Goal: Task Accomplishment & Management: Manage account settings

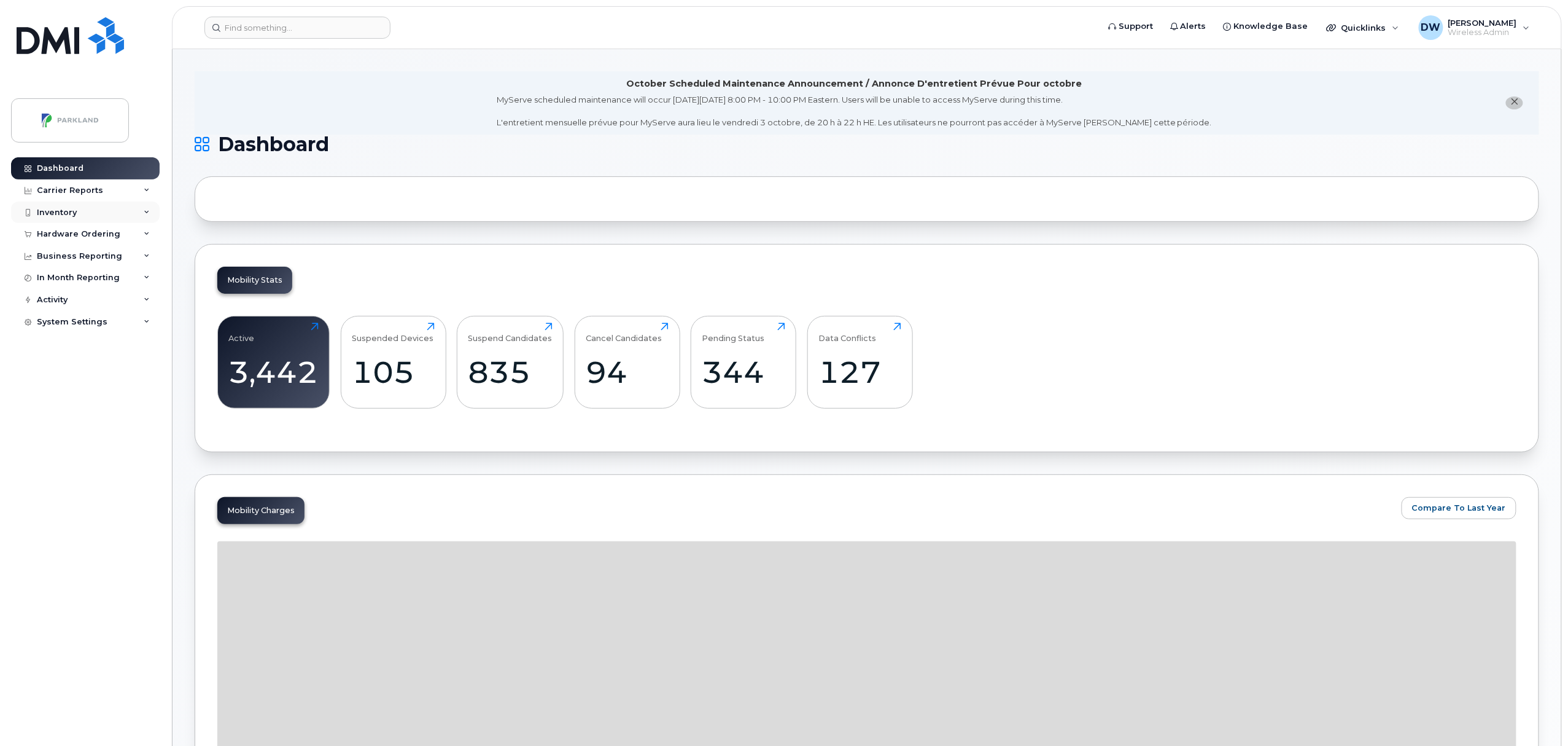
click at [56, 212] on div "Inventory" at bounding box center [56, 212] width 40 height 10
click at [65, 234] on div "Mobility Devices" at bounding box center [77, 235] width 69 height 11
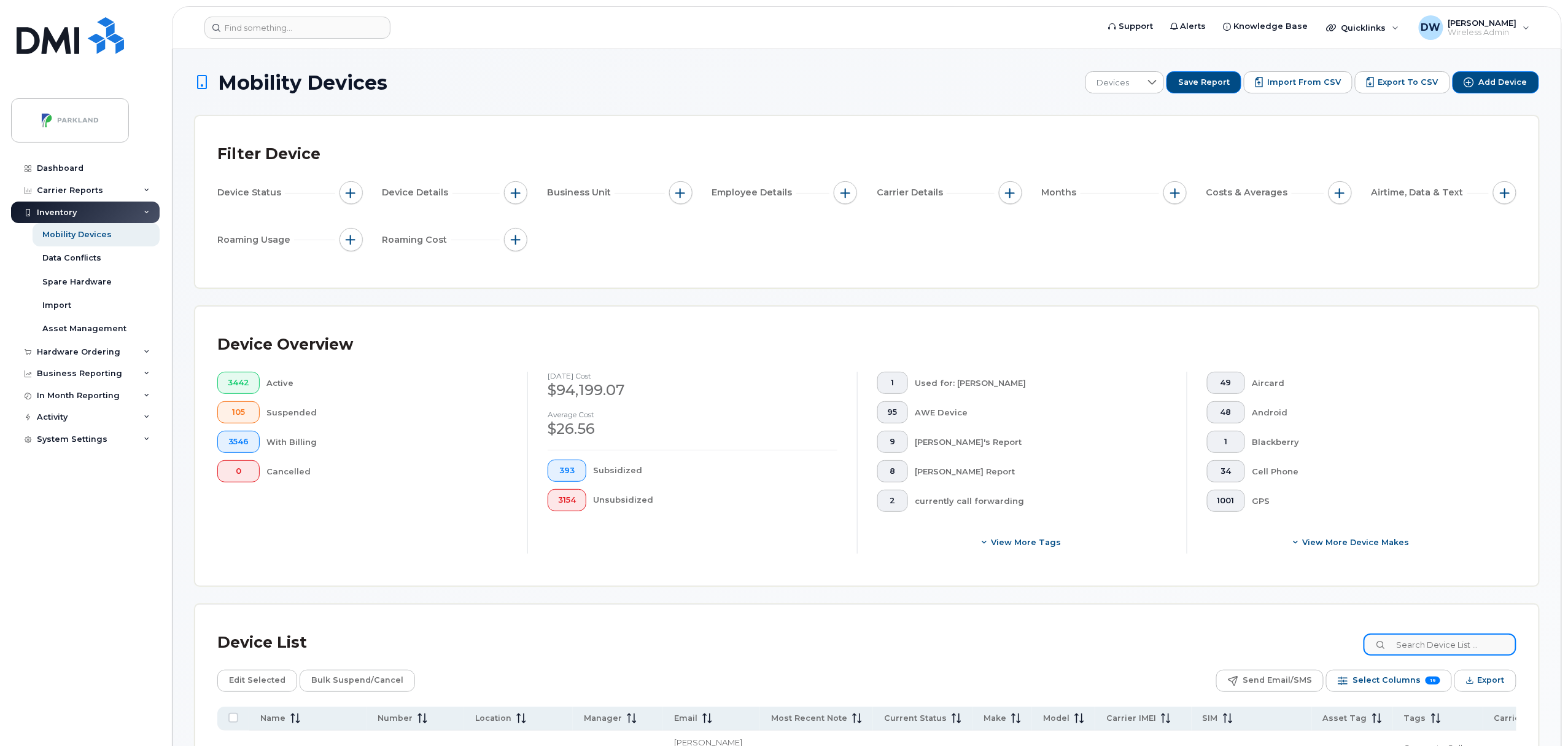
click at [1434, 645] on input at bounding box center [1440, 645] width 152 height 22
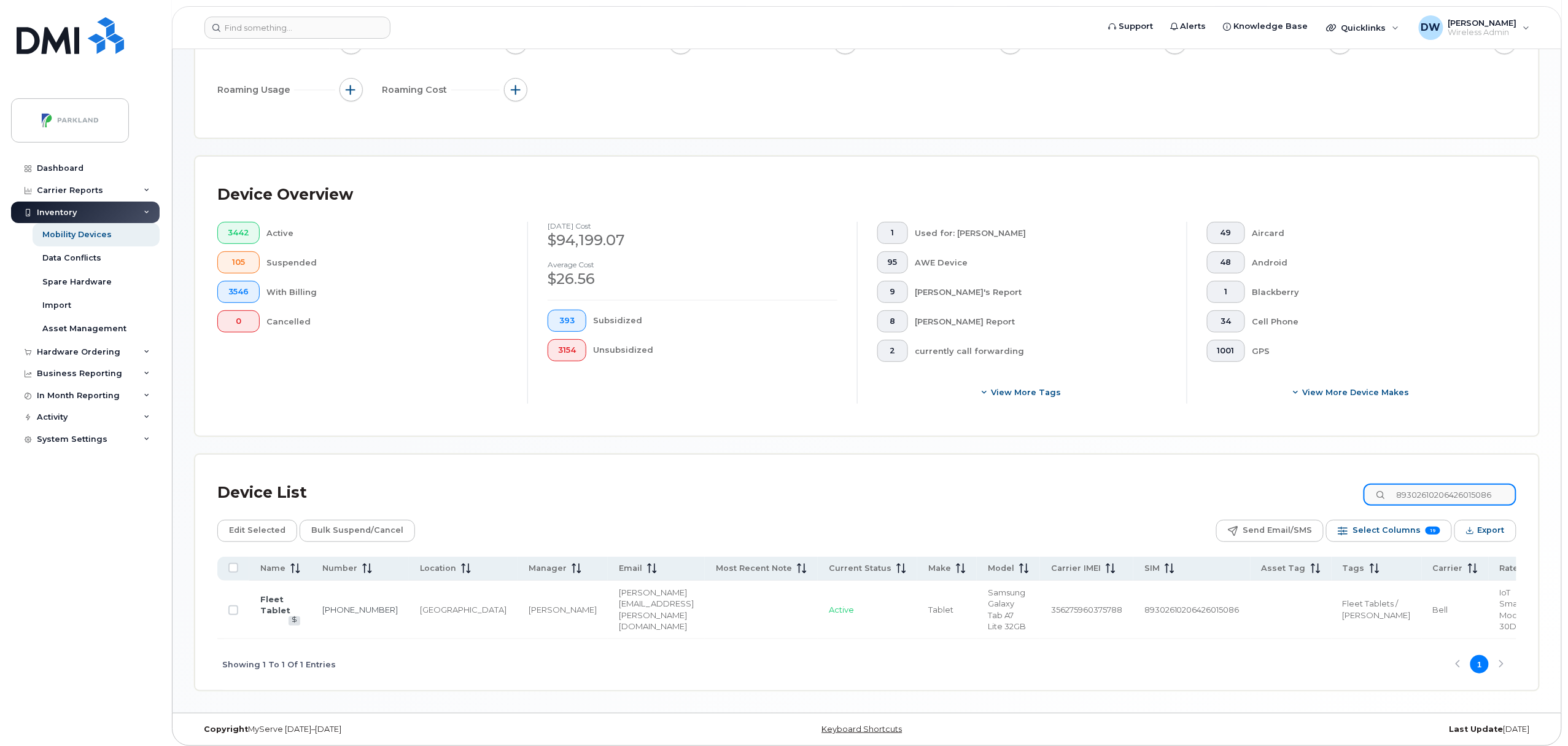
scroll to position [151, 0]
type input "89302610206426015086"
click at [233, 607] on input "Row Unselected" at bounding box center [233, 608] width 10 height 10
checkbox input "true"
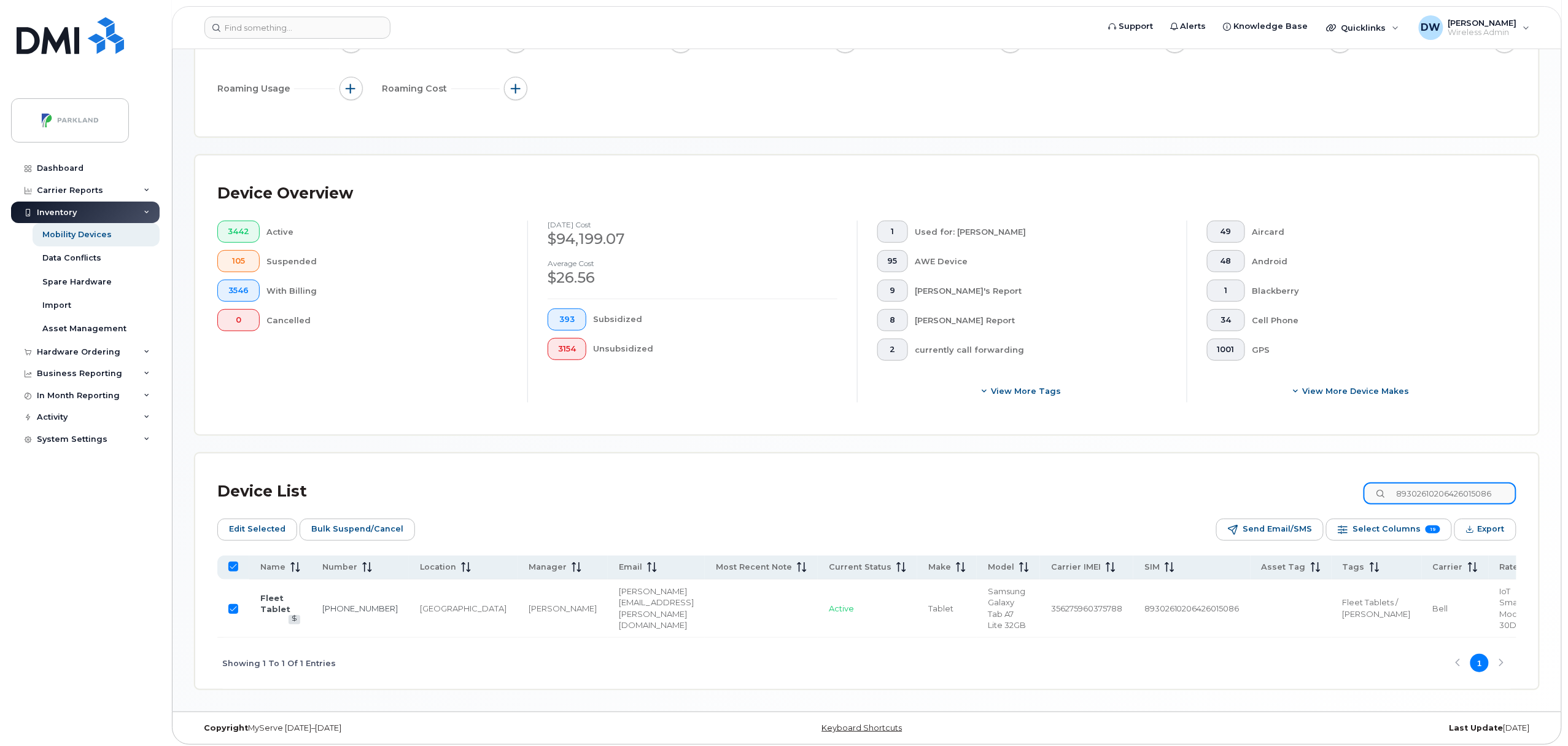
drag, startPoint x: 1409, startPoint y: 492, endPoint x: 1551, endPoint y: 492, distance: 142.0
click at [1555, 492] on div "Mobility Devices Devices Save Report Import from CSV Export to CSV Add Device F…" at bounding box center [866, 304] width 1389 height 813
type input "587"
checkbox input "false"
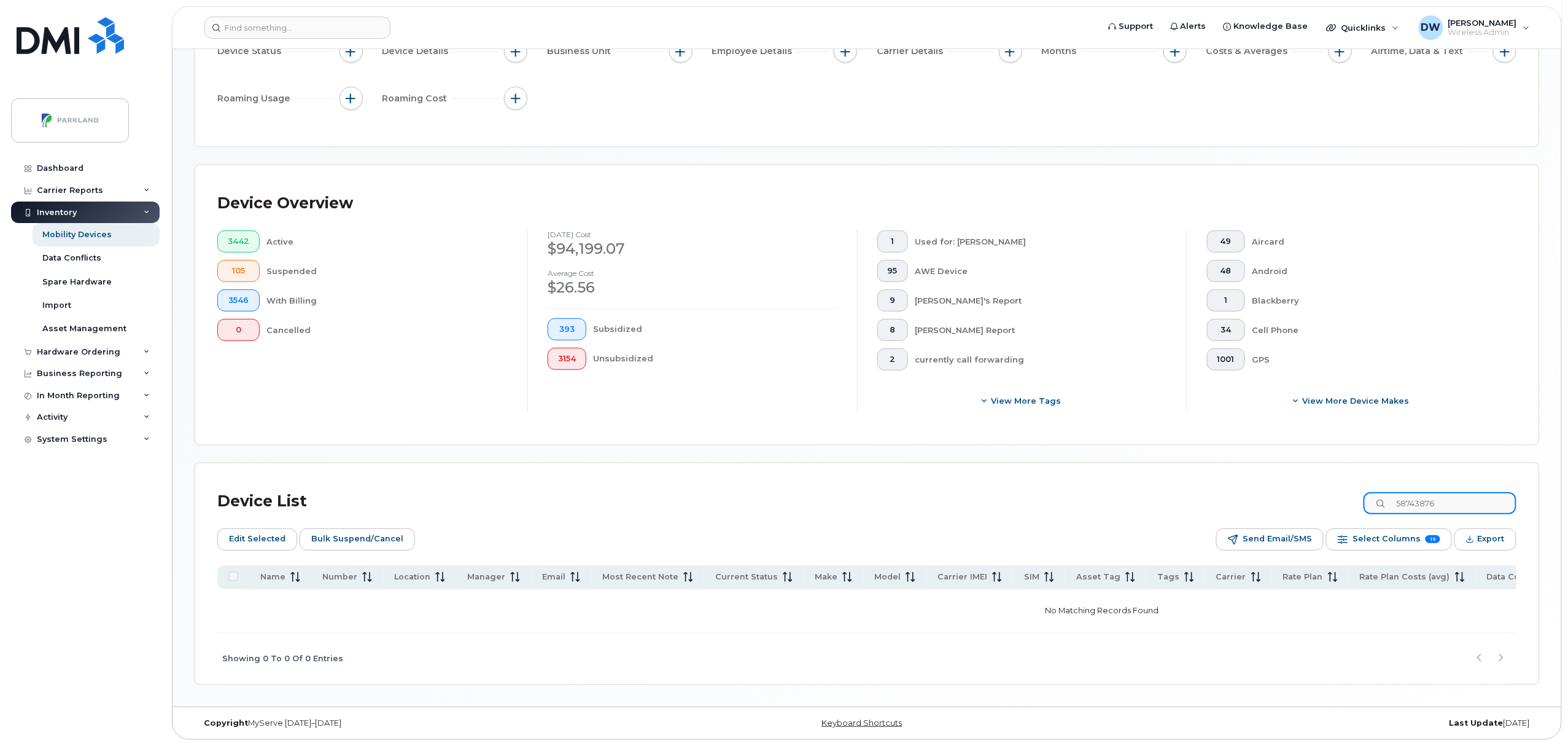
scroll to position [146, 0]
drag, startPoint x: 1477, startPoint y: 502, endPoint x: 1340, endPoint y: 496, distance: 137.1
click at [1340, 496] on div "Device List 5874387697" at bounding box center [866, 502] width 1299 height 32
type input "89302610206426013305"
click at [325, 530] on span "Bulk Suspend/Cancel" at bounding box center [357, 539] width 92 height 19
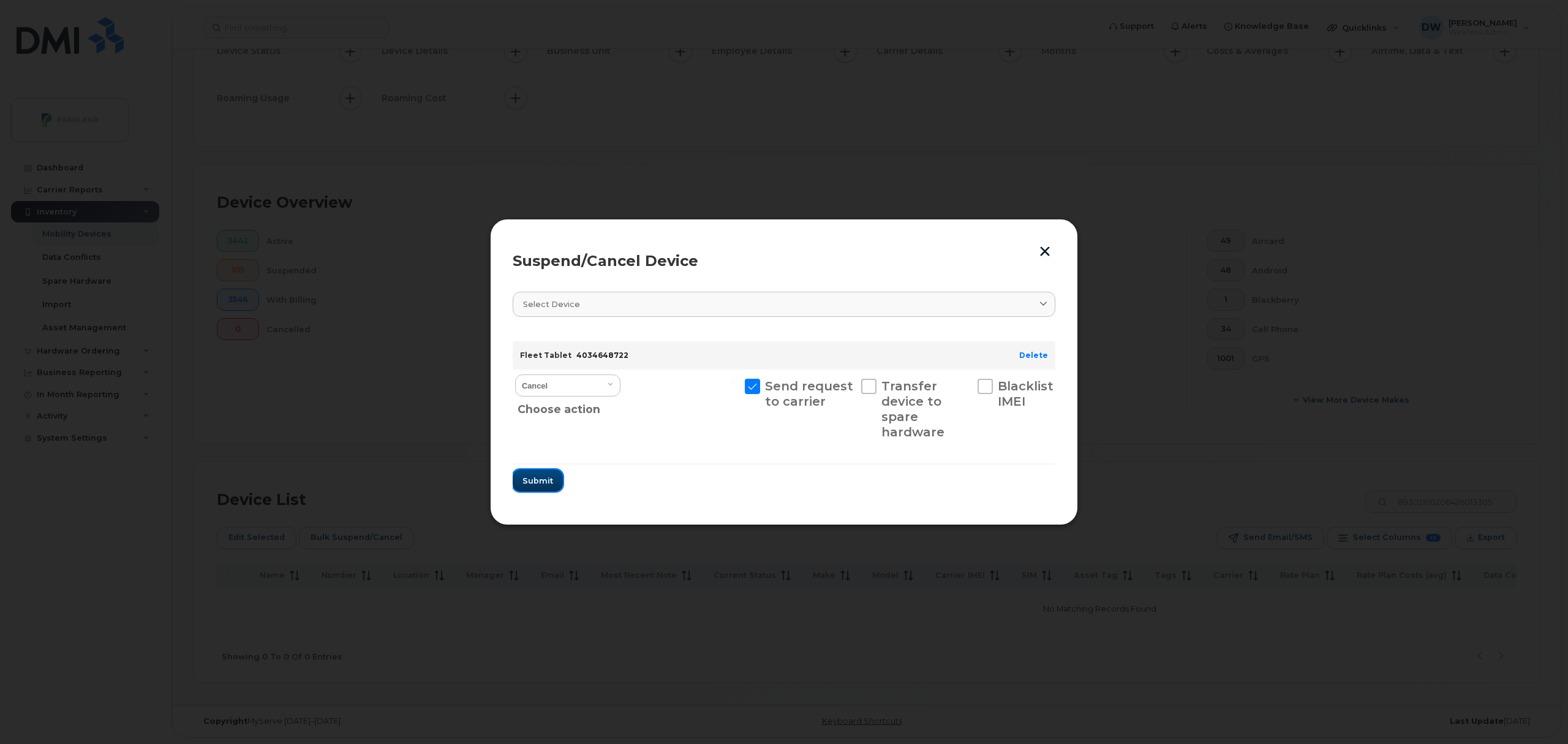
click at [537, 479] on span "Submit" at bounding box center [538, 481] width 31 height 11
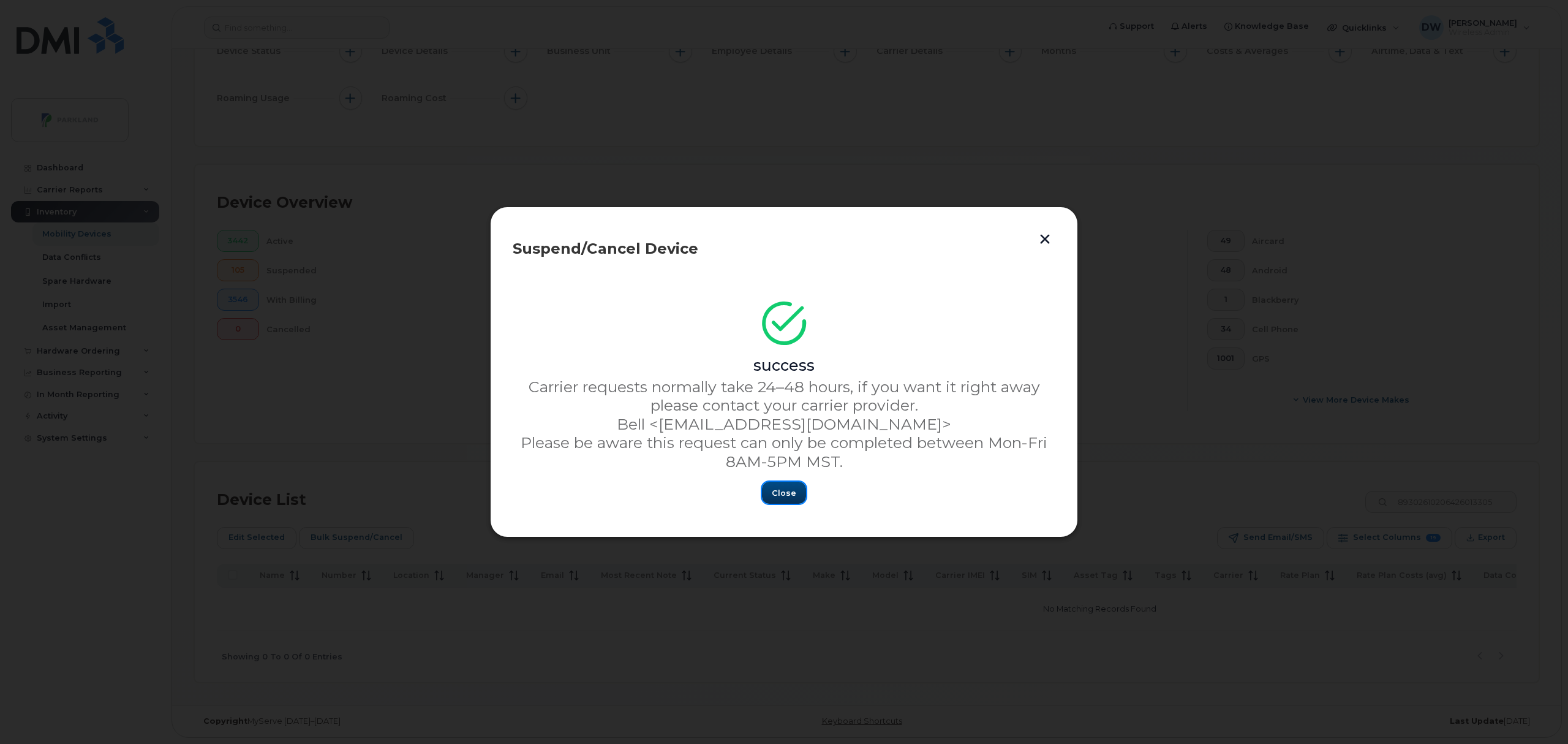
click at [782, 494] on span "Close" at bounding box center [784, 493] width 24 height 11
